Goal: Task Accomplishment & Management: Manage account settings

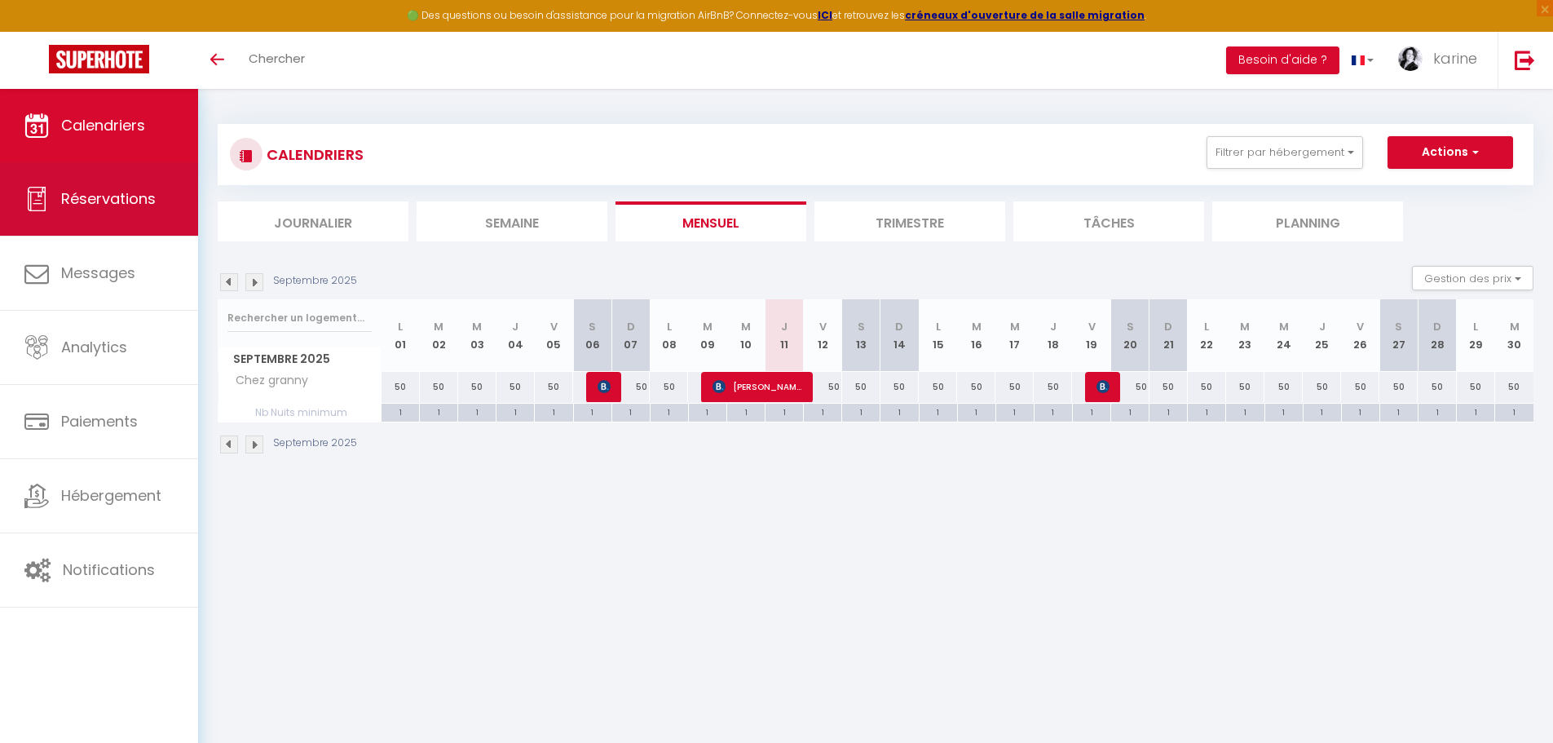
click at [142, 191] on span "Réservations" at bounding box center [108, 198] width 95 height 20
select select "not_cancelled"
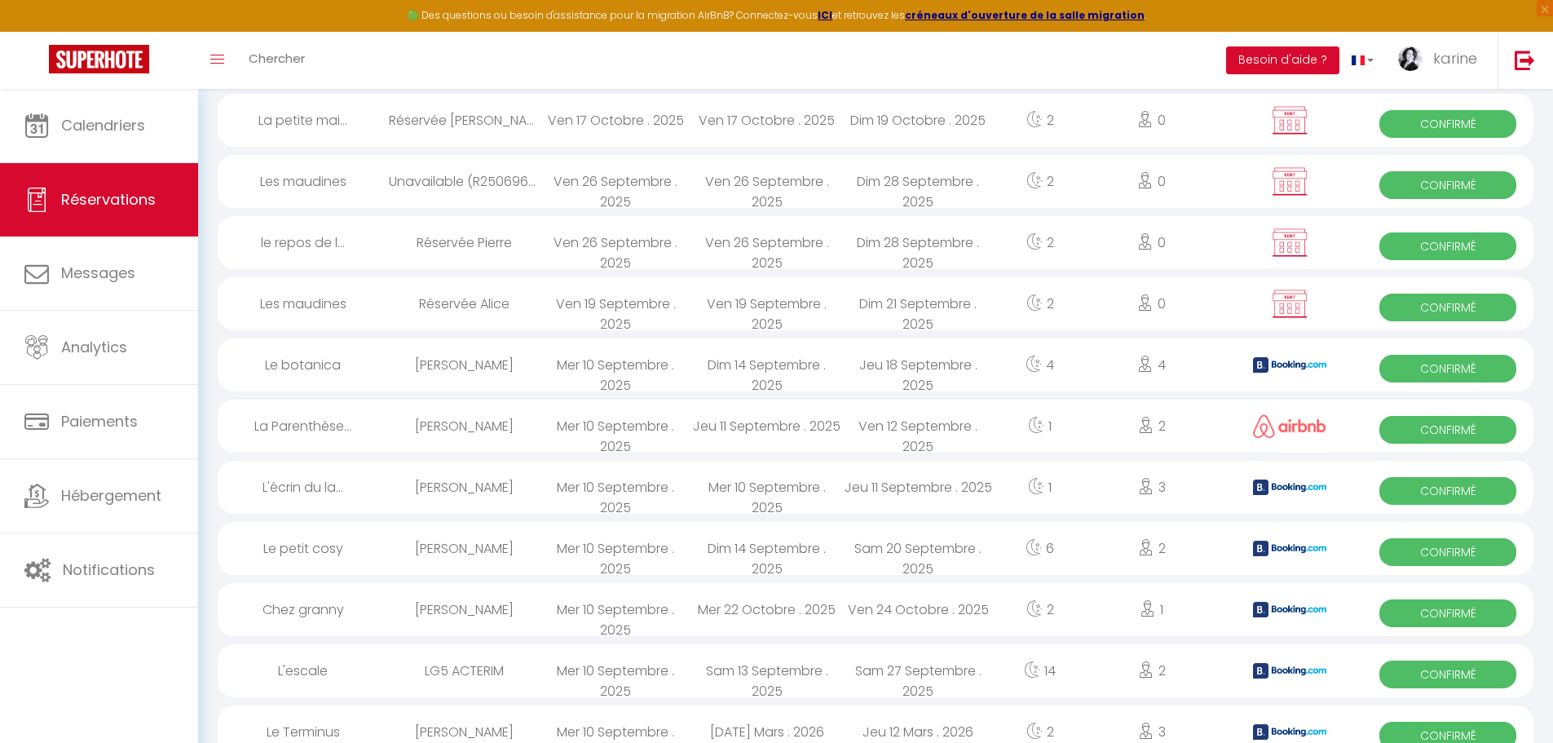
scroll to position [489, 0]
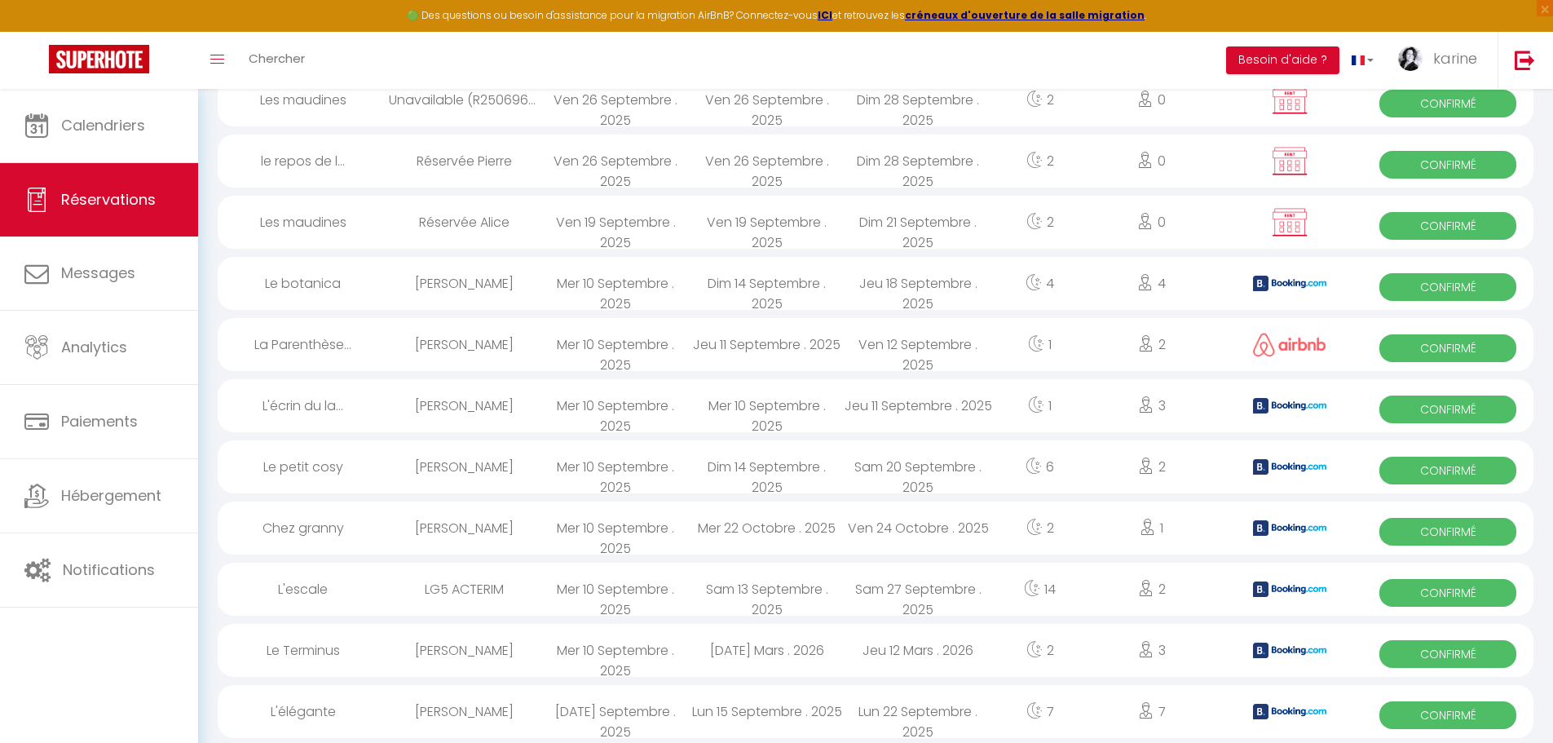
click at [961, 597] on div "Sam 27 Septembre . 2025" at bounding box center [919, 589] width 152 height 53
select select "OK"
select select "KO"
select select "0"
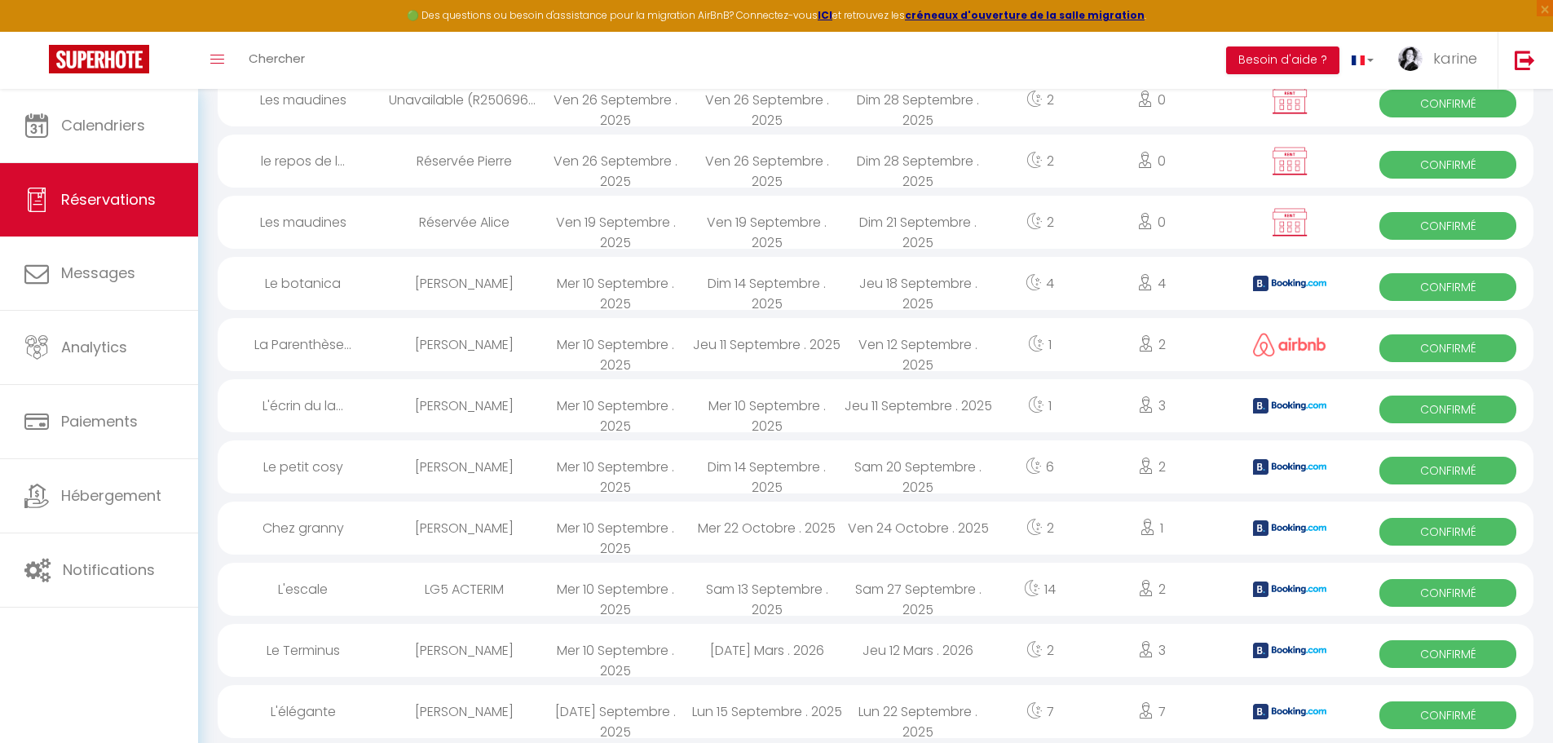
select select "1"
select select
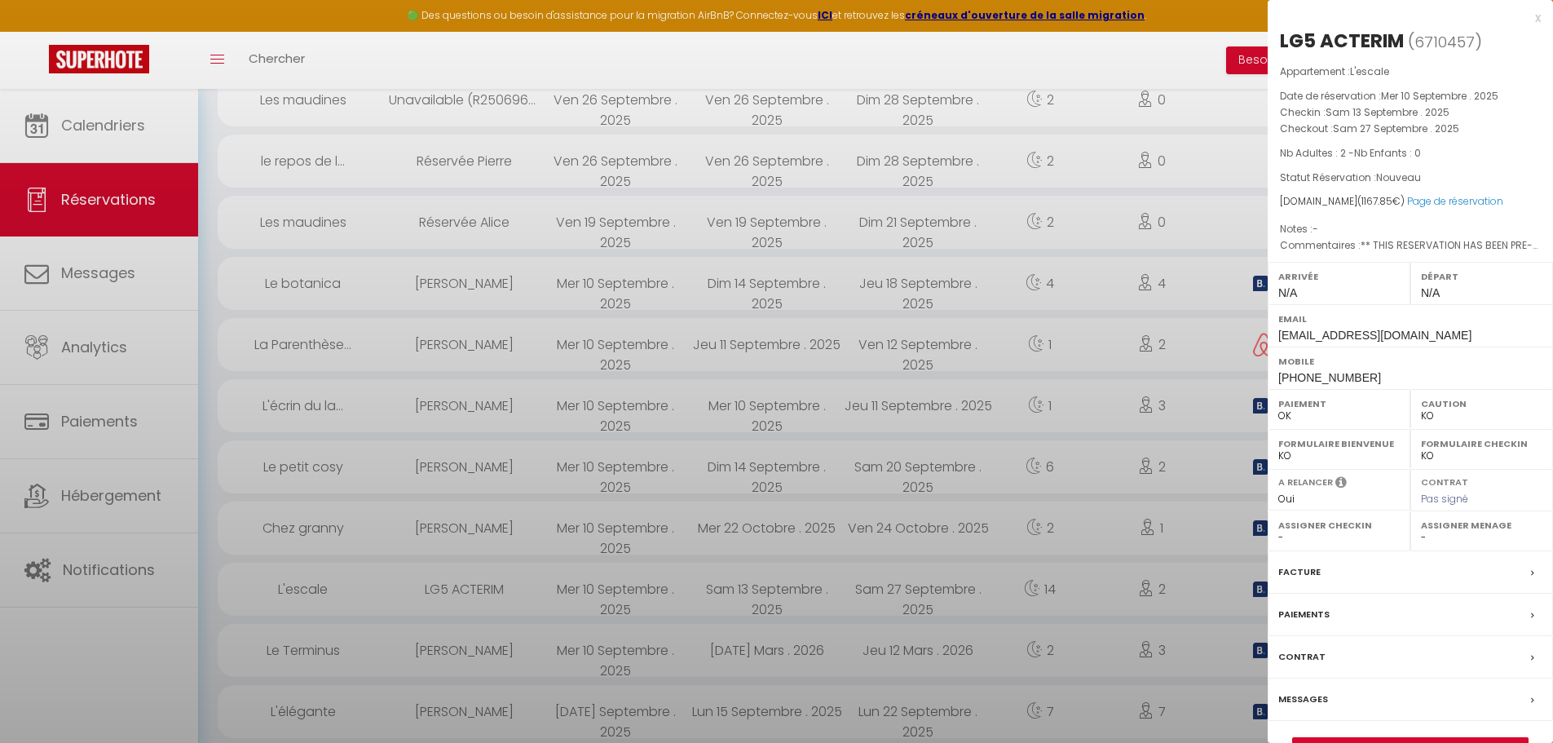
select select "27211"
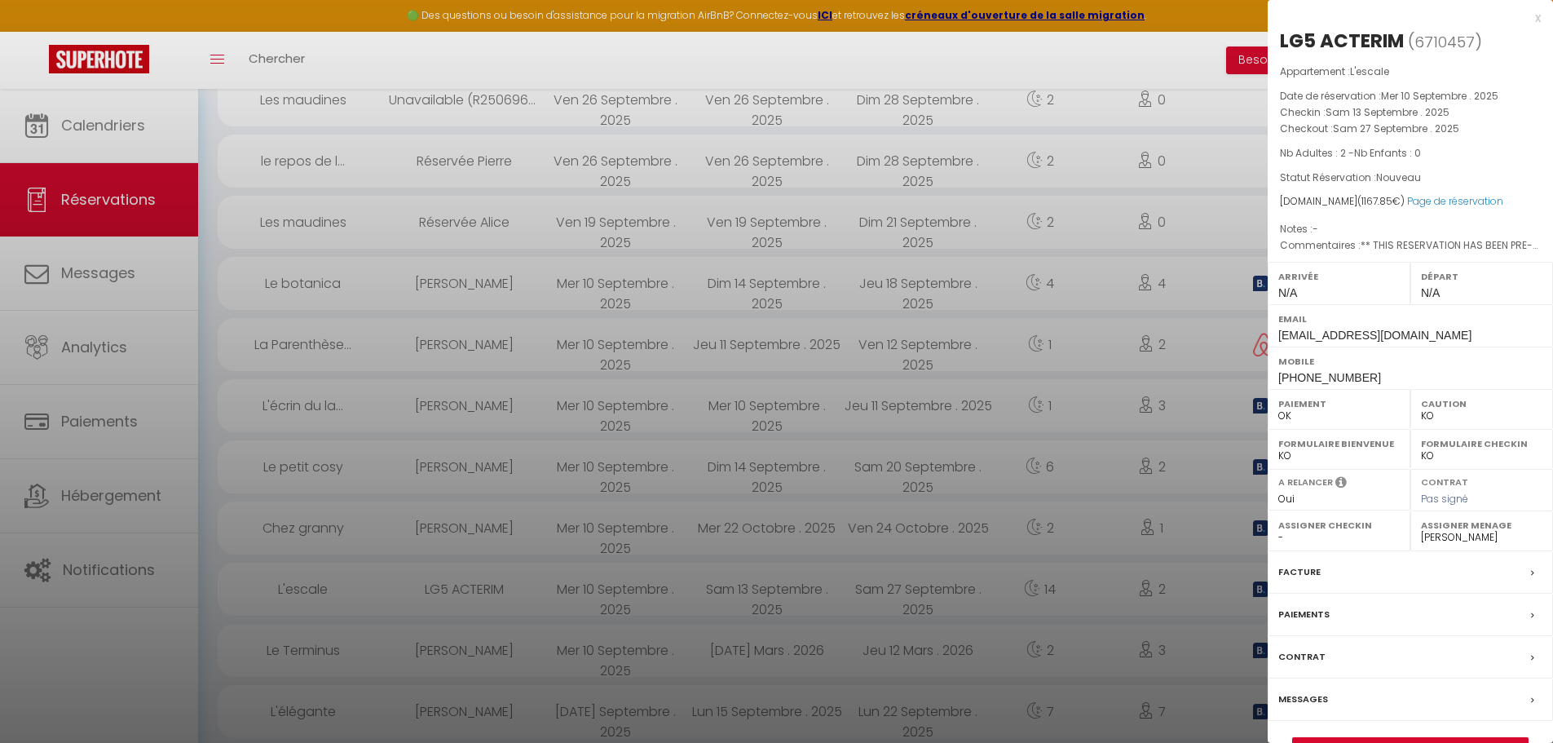
click at [943, 594] on div at bounding box center [776, 371] width 1553 height 743
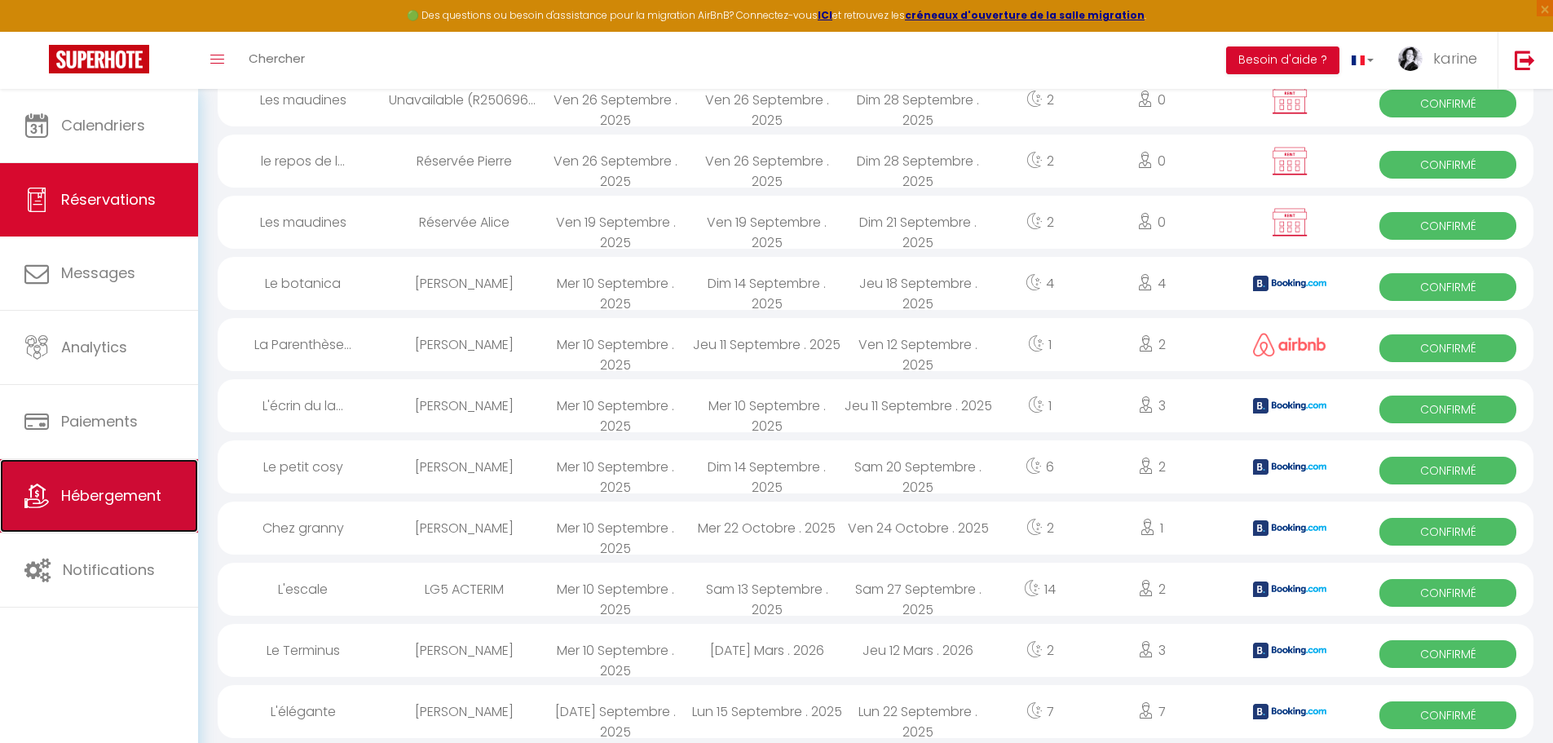
click at [115, 500] on span "Hébergement" at bounding box center [111, 495] width 100 height 20
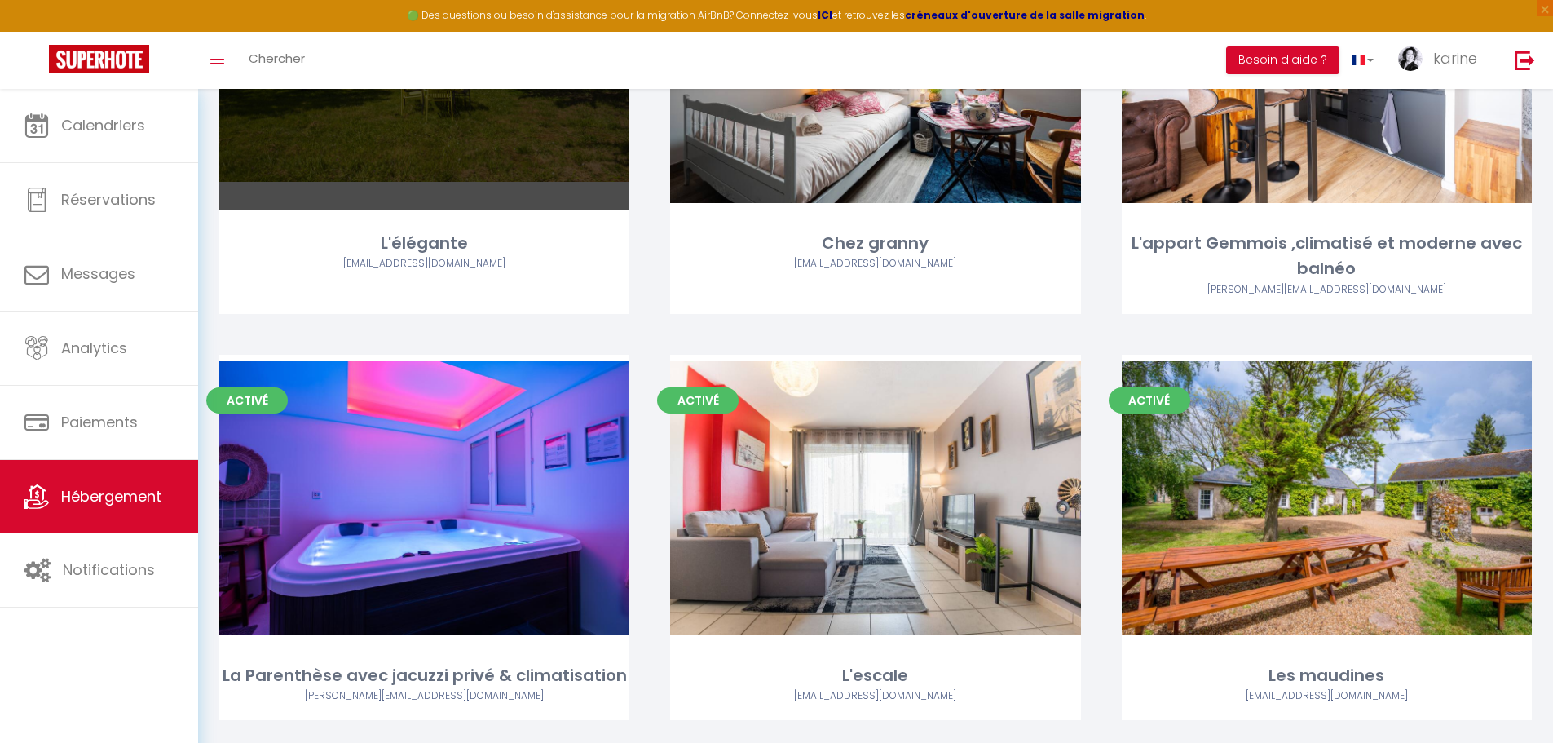
scroll to position [408, 0]
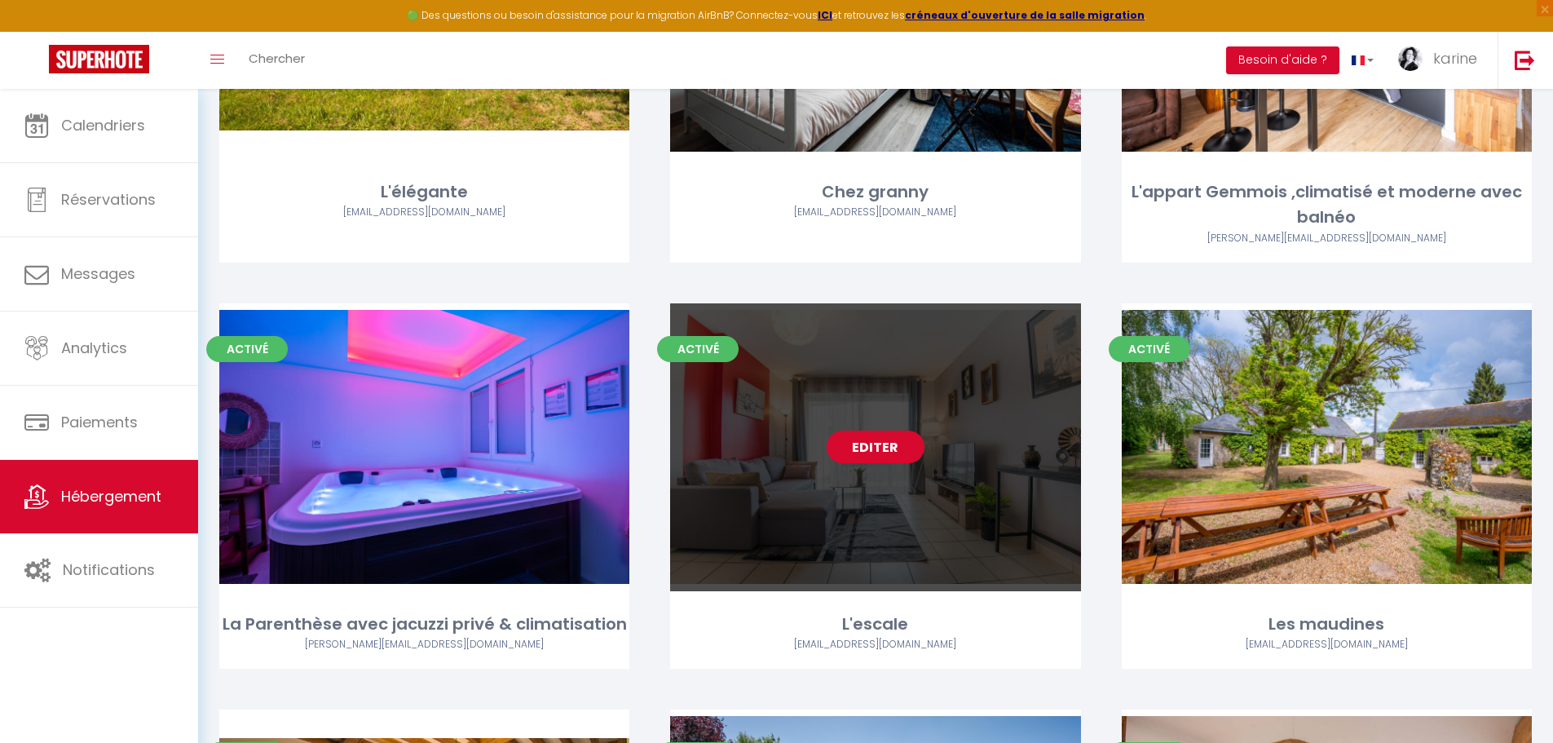
click at [873, 447] on link "Editer" at bounding box center [876, 446] width 98 height 33
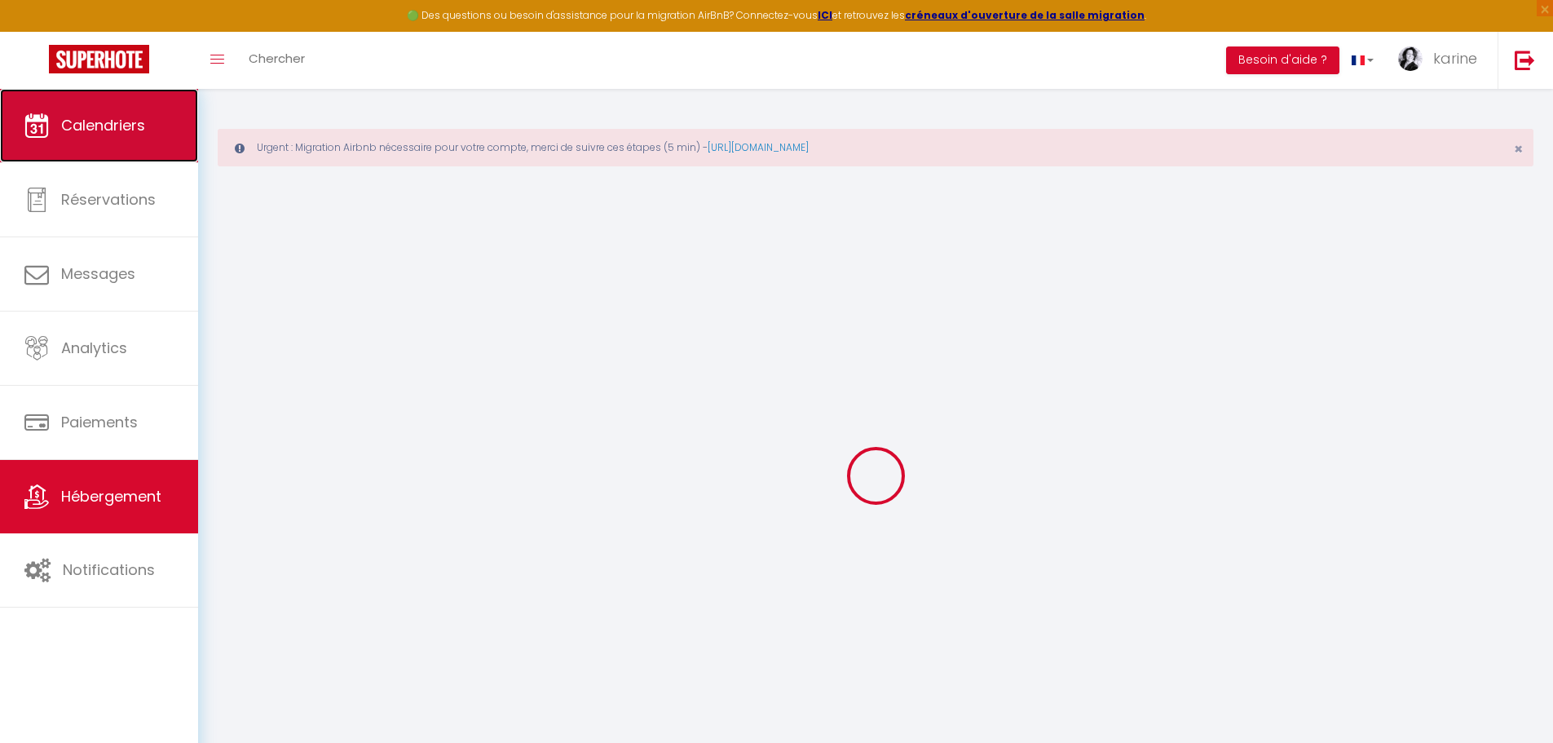
click at [118, 136] on link "Calendriers" at bounding box center [99, 125] width 198 height 73
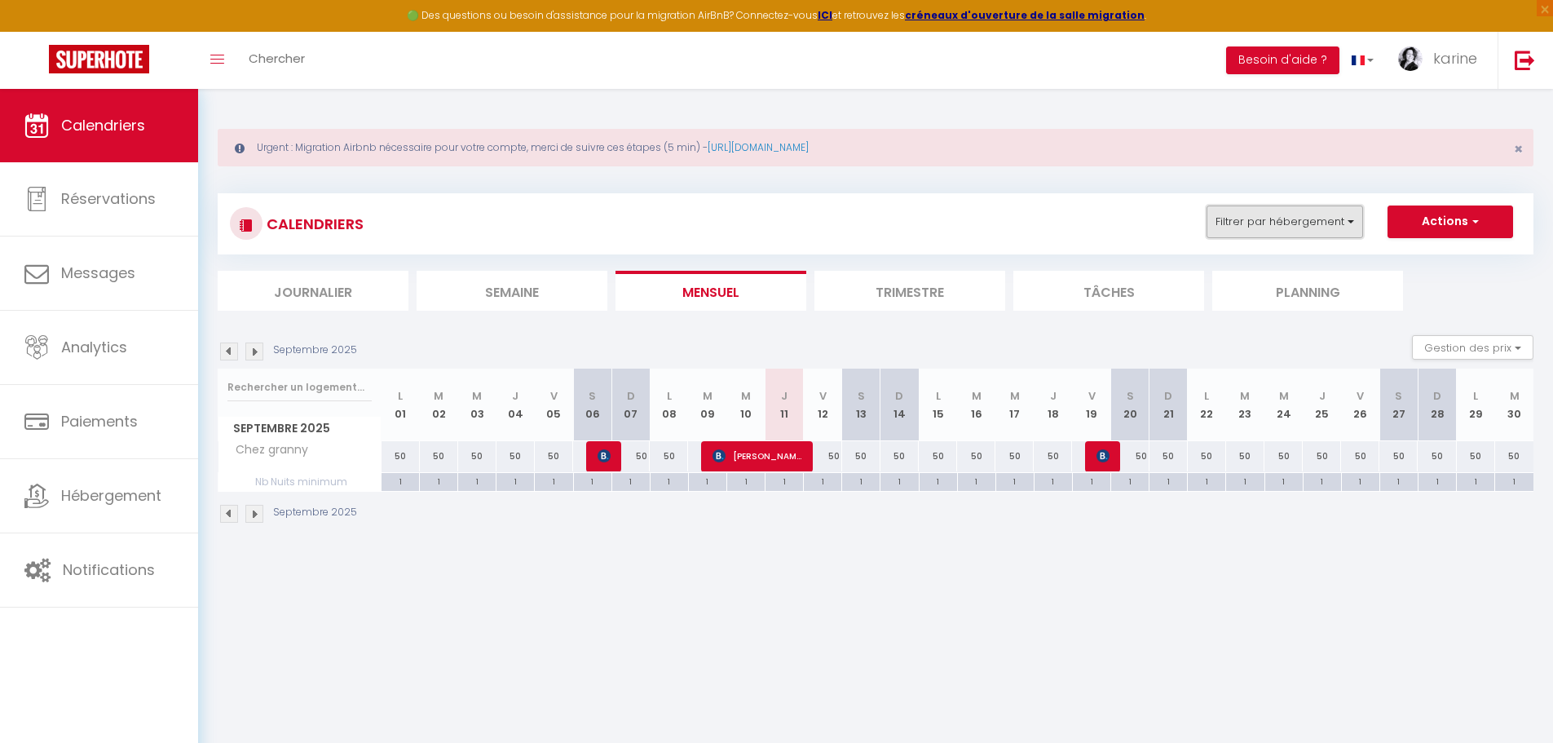
click at [1332, 218] on button "Filtrer par hébergement" at bounding box center [1285, 221] width 157 height 33
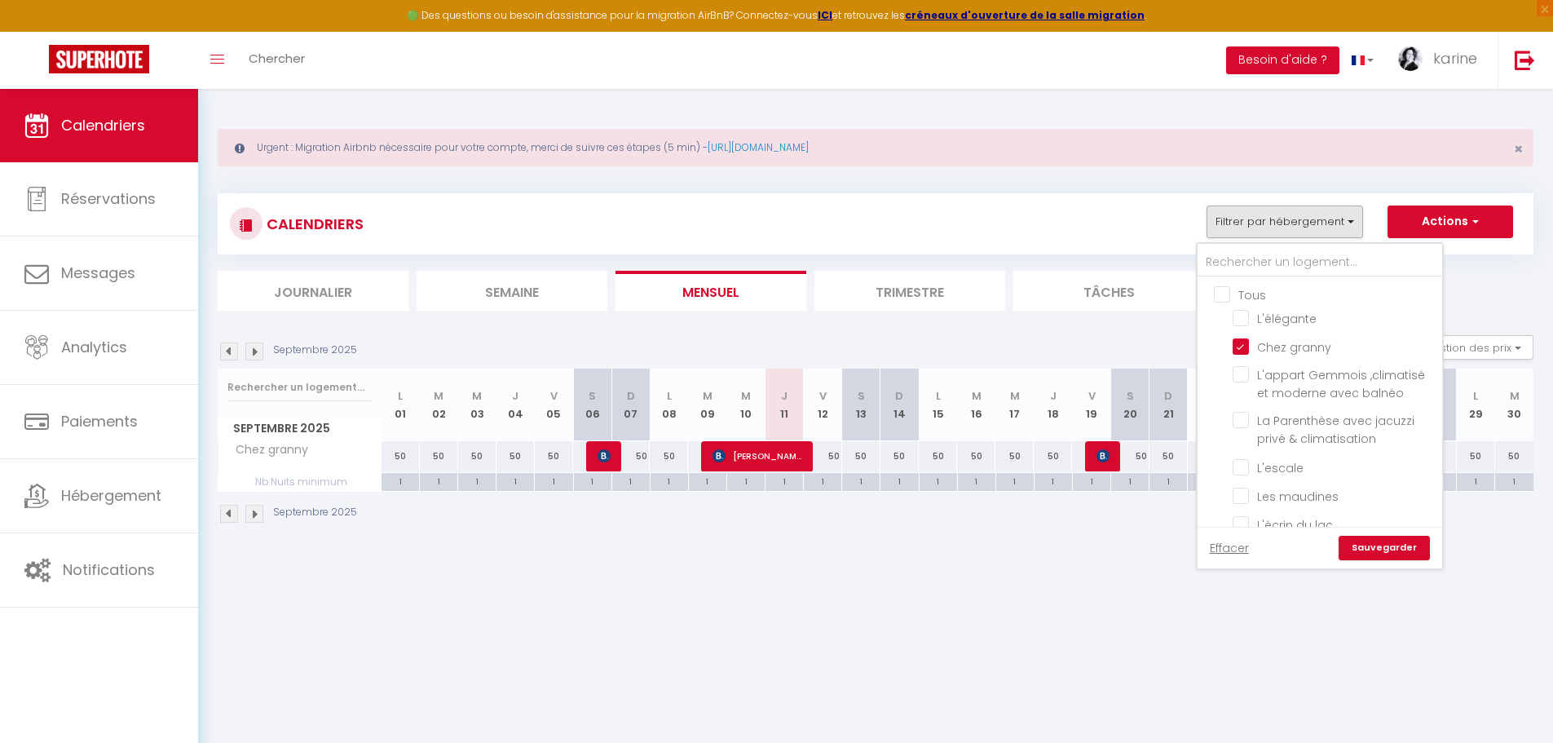
click at [1250, 293] on input "Tous" at bounding box center [1336, 293] width 245 height 16
checkbox input "true"
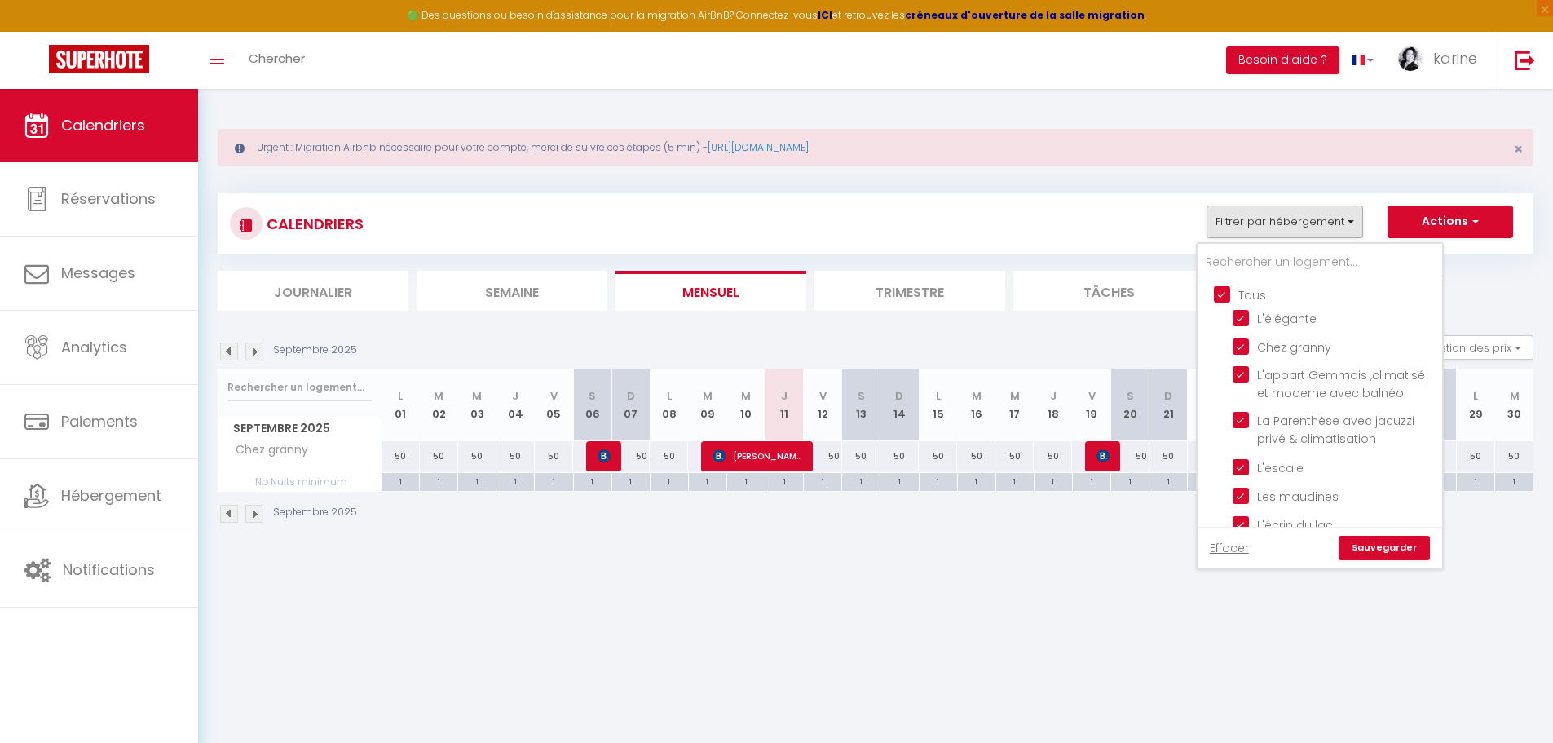
checkbox input "true"
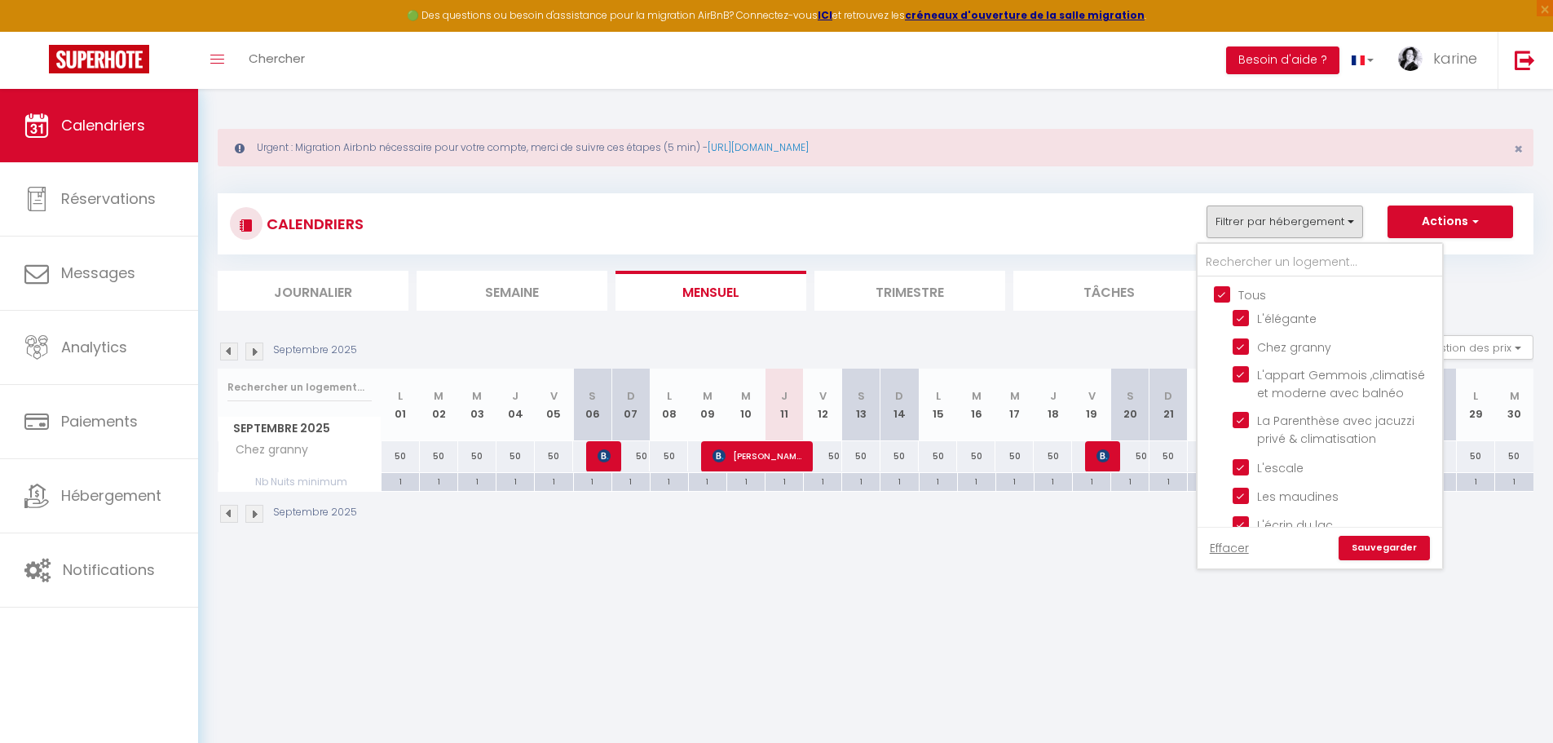
checkbox input "true"
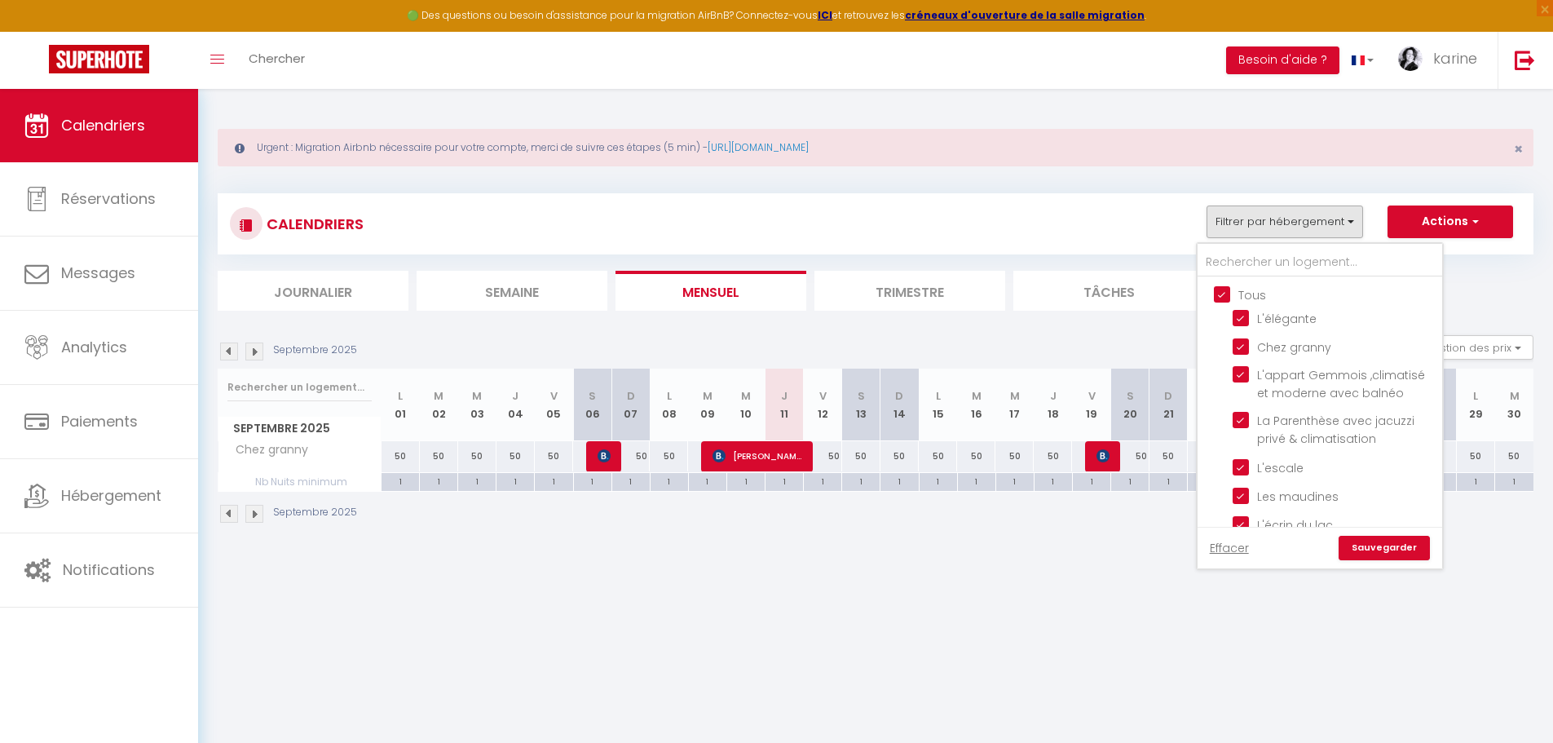
checkbox input "true"
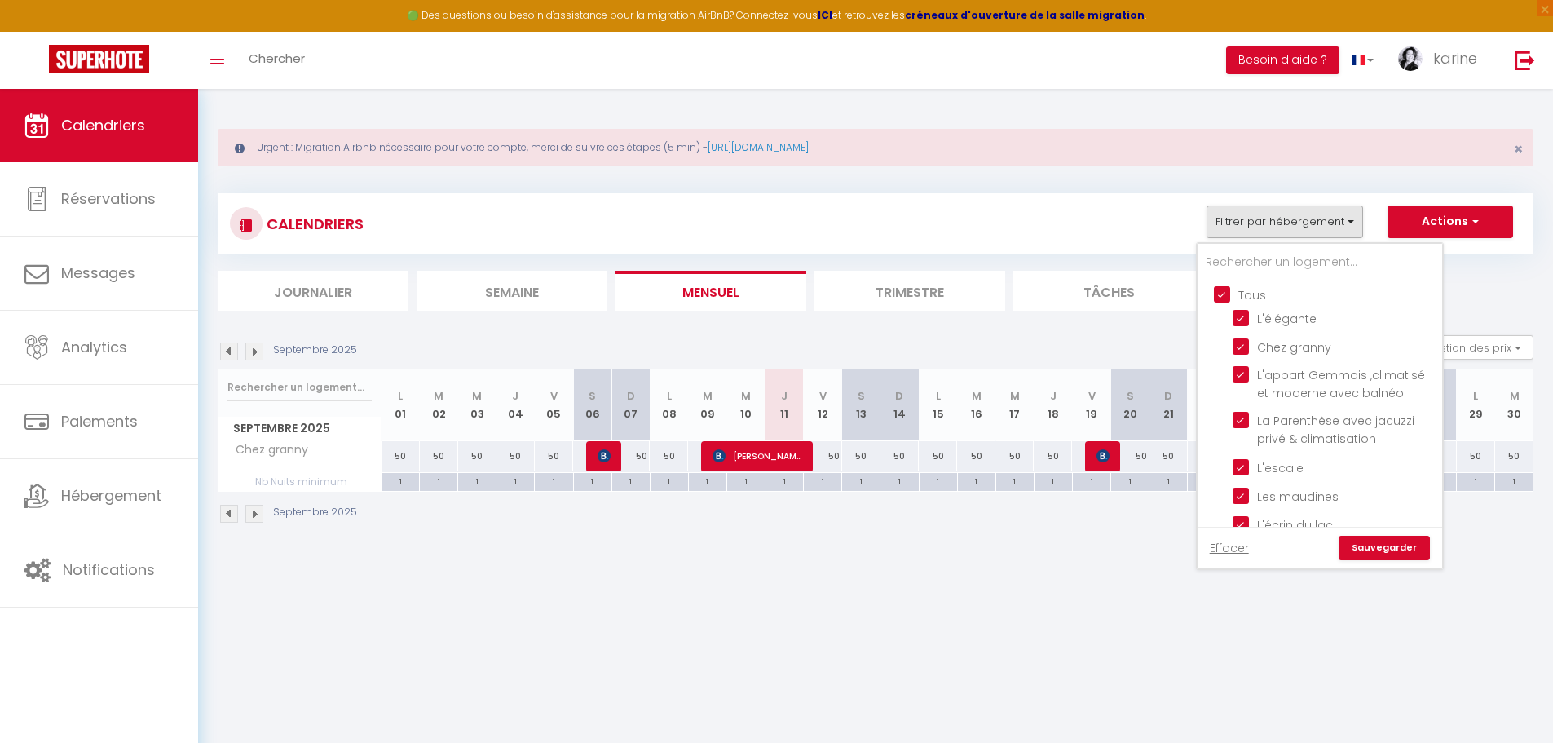
checkbox input "true"
click at [1254, 293] on input "Tous" at bounding box center [1336, 293] width 245 height 16
checkbox input "false"
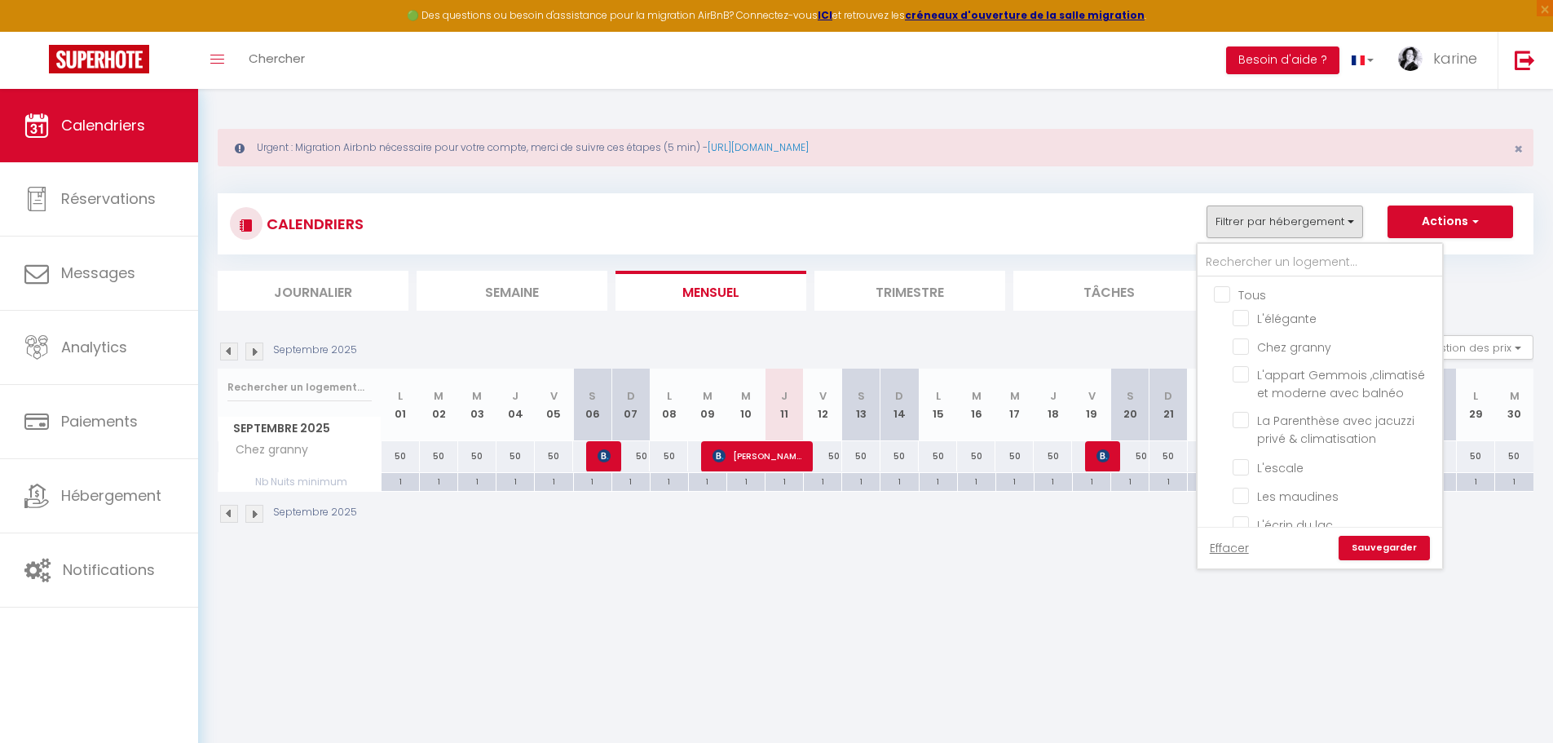
checkbox input "false"
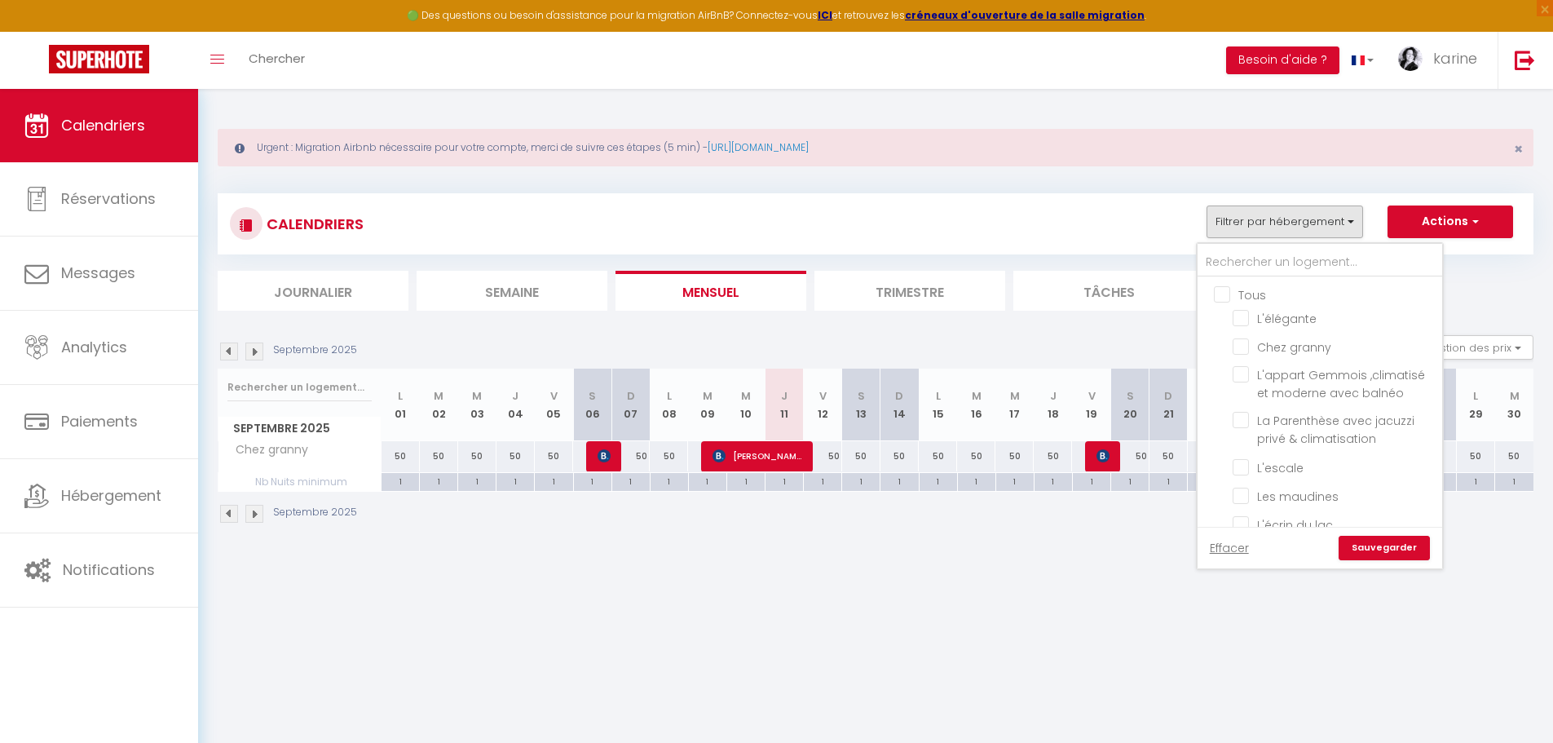
checkbox input "false"
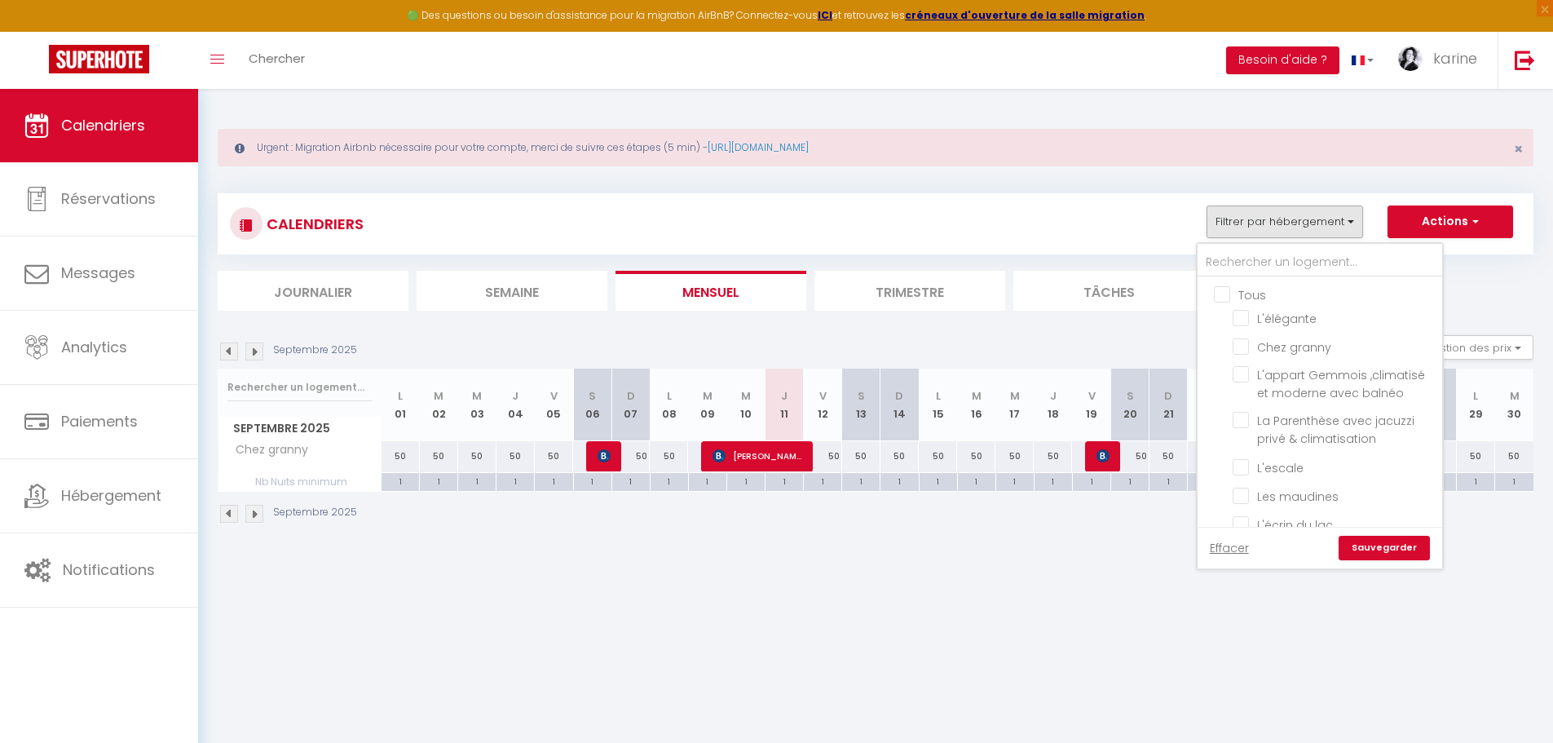
checkbox input "false"
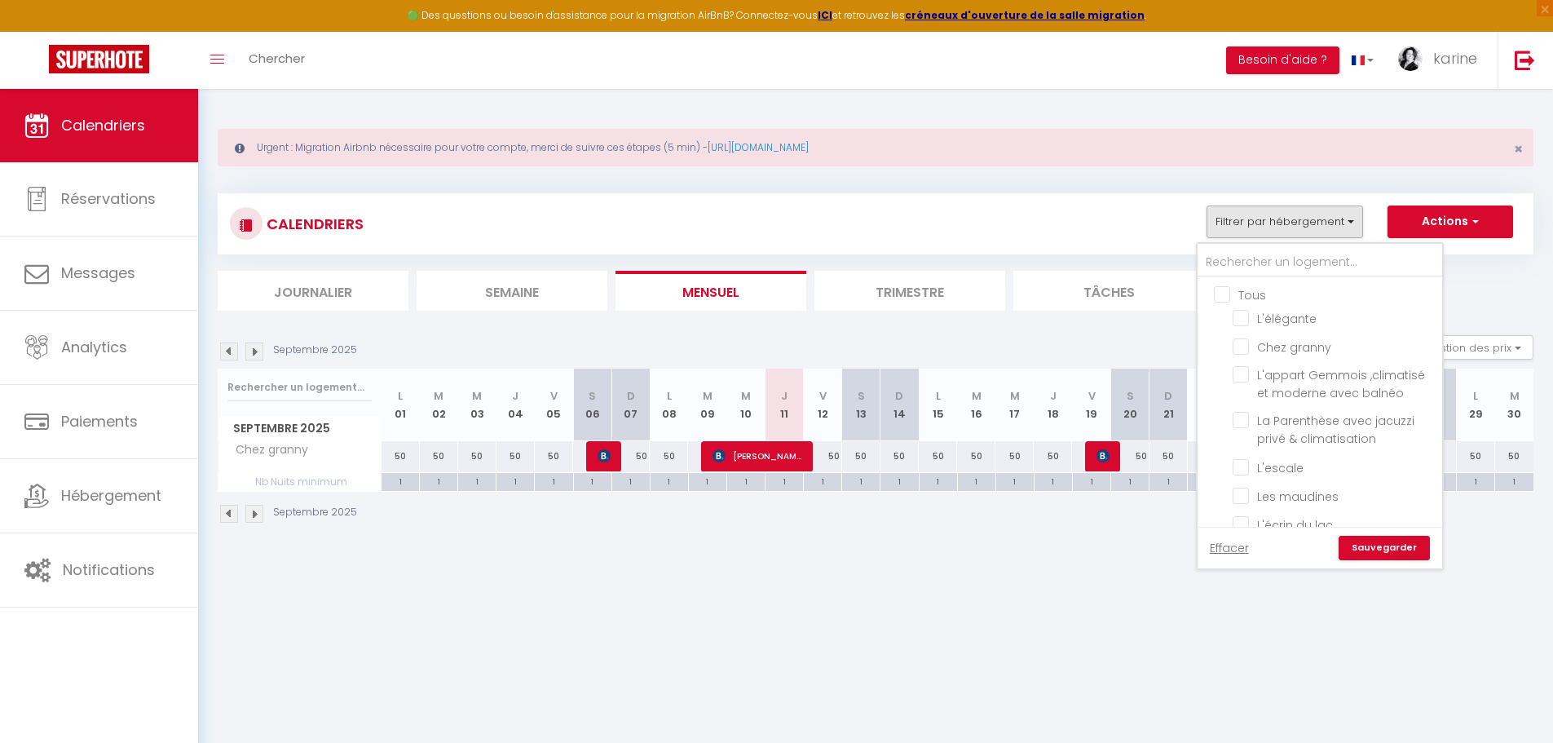
checkbox input "false"
click at [1284, 468] on input "L'escale" at bounding box center [1335, 465] width 204 height 16
checkbox input "true"
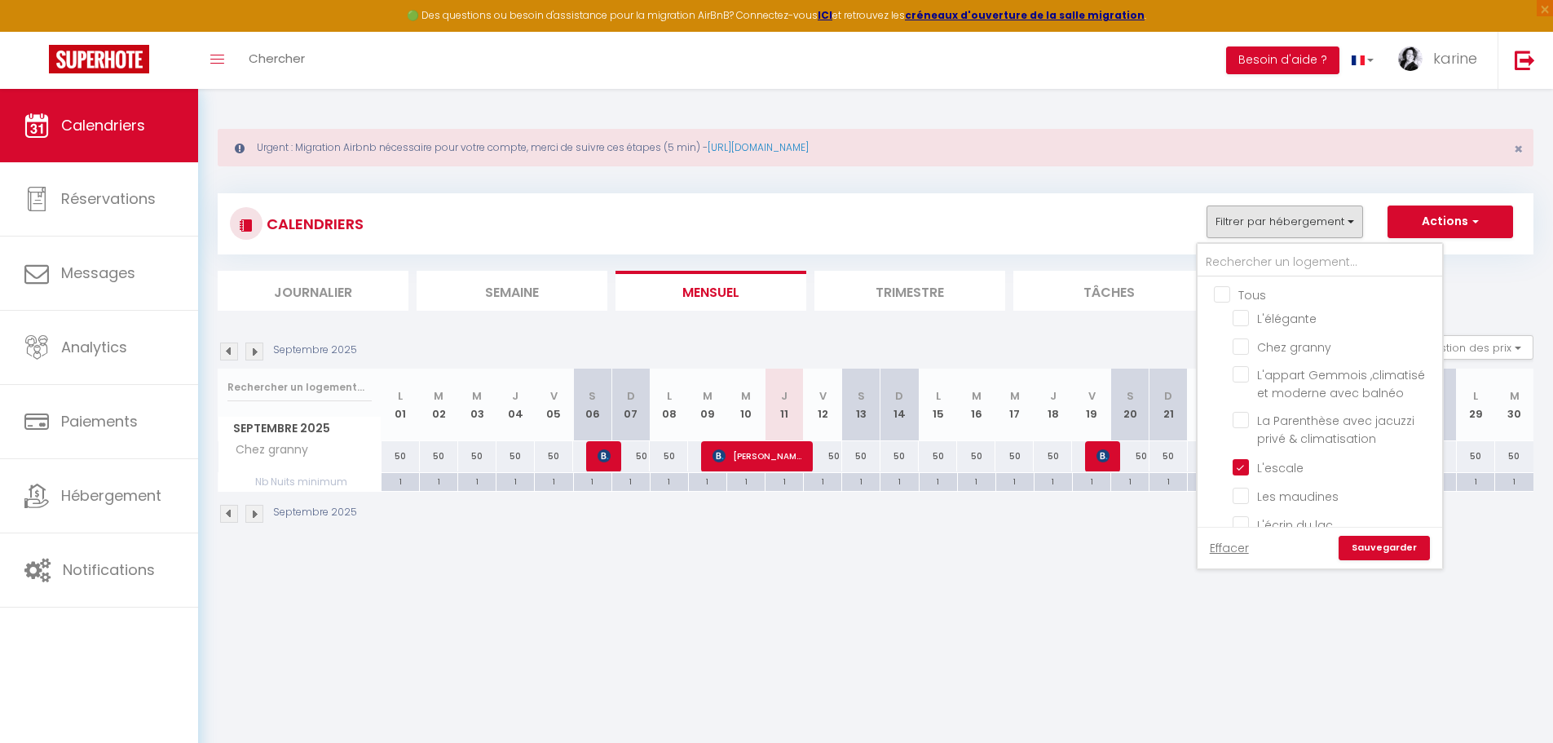
click at [1383, 551] on link "Sauvegarder" at bounding box center [1384, 548] width 91 height 24
